Goal: Find specific page/section: Find specific page/section

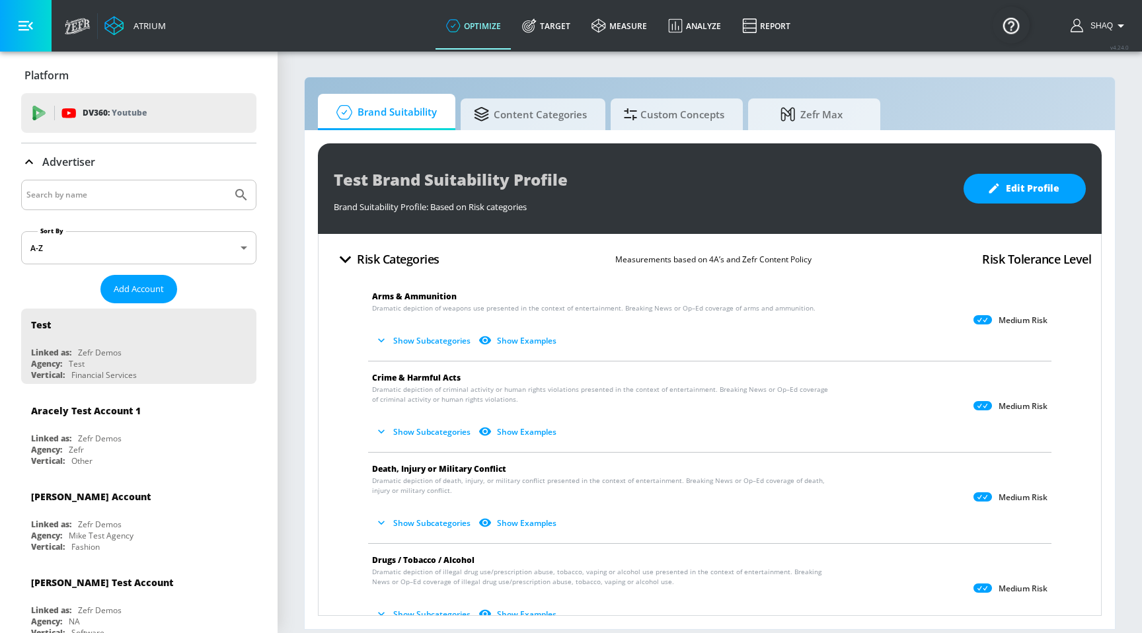
click at [120, 194] on input "Search by name" at bounding box center [126, 194] width 200 height 17
type input "[US_STATE]"
click at [227, 180] on button "Submit Search" at bounding box center [241, 194] width 29 height 29
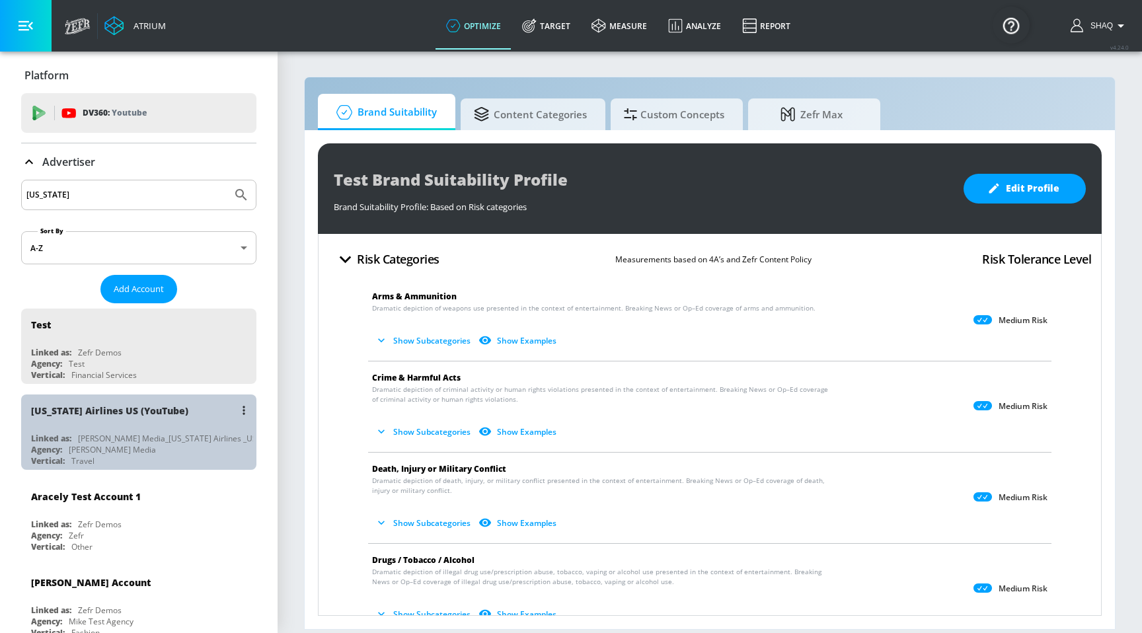
click at [105, 434] on div "[PERSON_NAME] Media_[US_STATE] Airlines _US_YouTube_GoogleAds" at bounding box center [207, 438] width 258 height 11
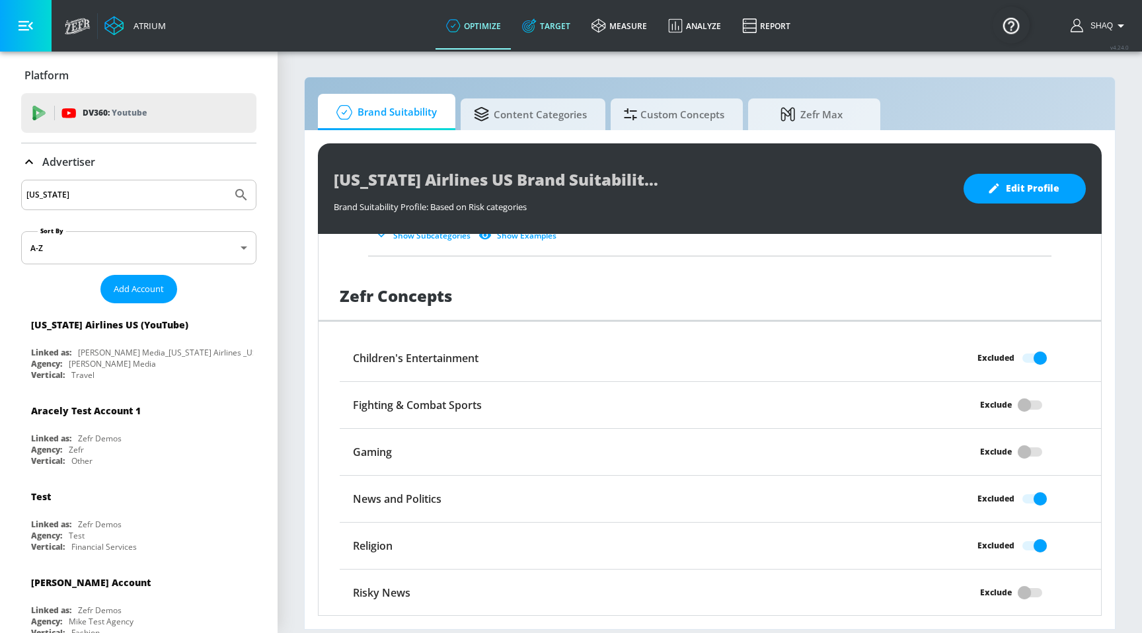
scroll to position [208, 0]
